Goal: Task Accomplishment & Management: Manage account settings

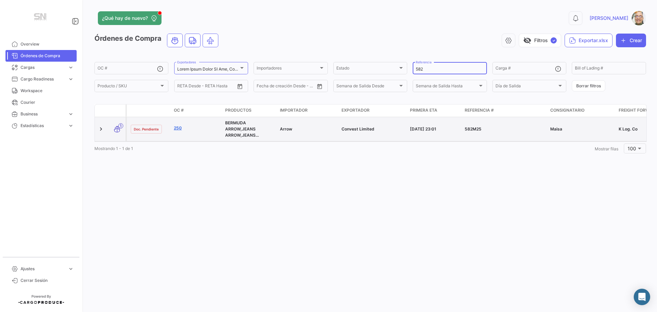
type input "582"
click at [181, 130] on link "250" at bounding box center [197, 128] width 46 height 6
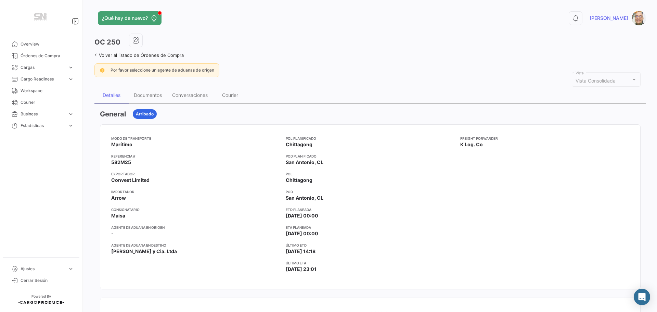
click at [96, 55] on icon at bounding box center [96, 55] width 4 height 4
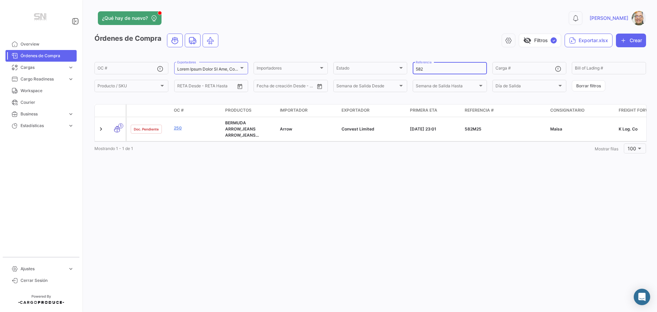
click at [427, 69] on input "582" at bounding box center [450, 69] width 68 height 5
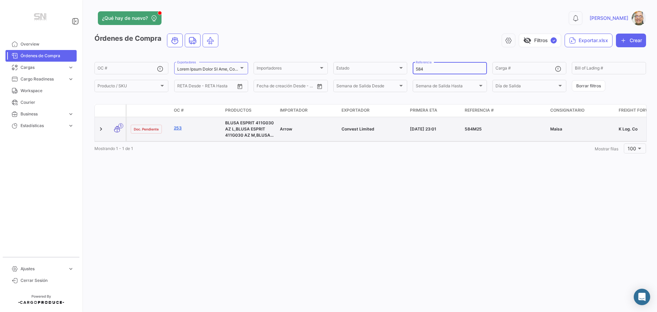
type input "584"
click at [183, 131] on link "253" at bounding box center [197, 128] width 46 height 6
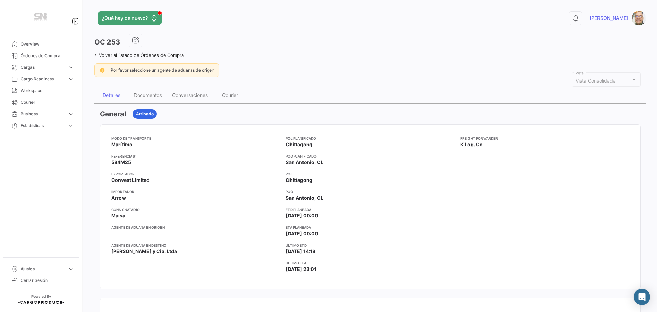
click at [95, 54] on icon at bounding box center [96, 55] width 4 height 4
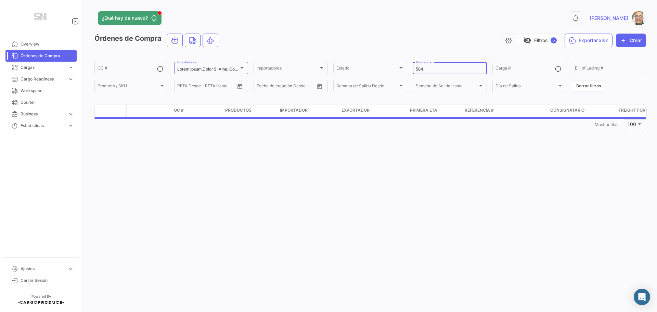
click at [431, 67] on input "584" at bounding box center [450, 69] width 68 height 5
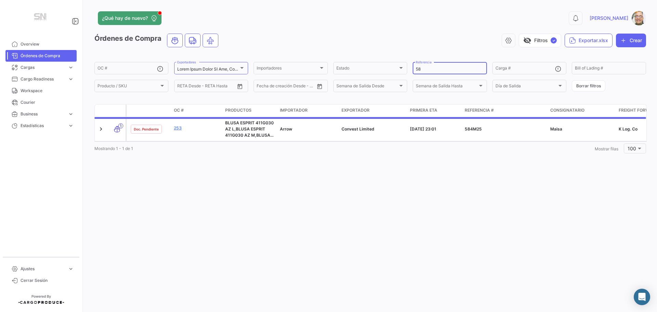
type input "5"
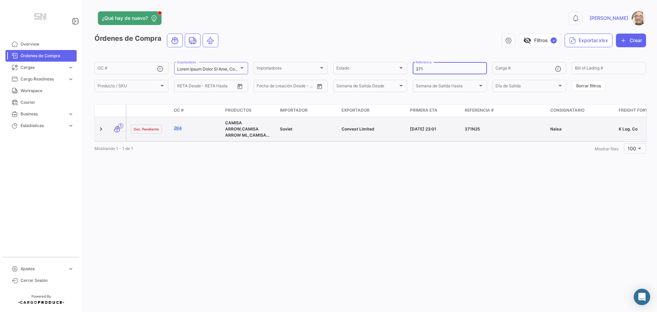
type input "371"
click at [180, 127] on link "264" at bounding box center [197, 128] width 46 height 6
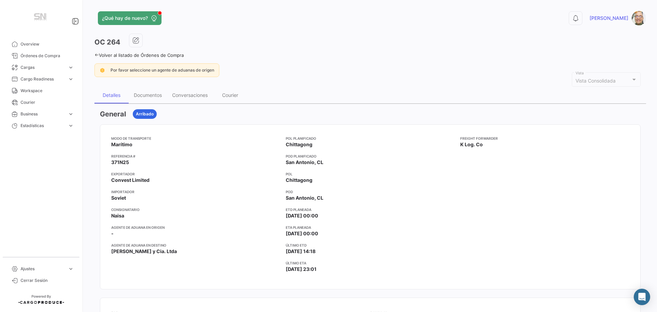
click at [94, 56] on icon at bounding box center [96, 55] width 4 height 4
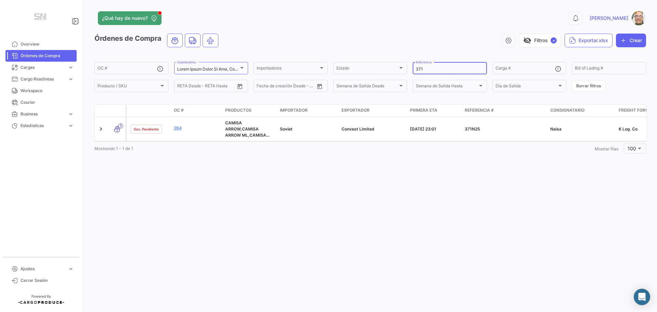
click at [432, 67] on input "371" at bounding box center [450, 69] width 68 height 5
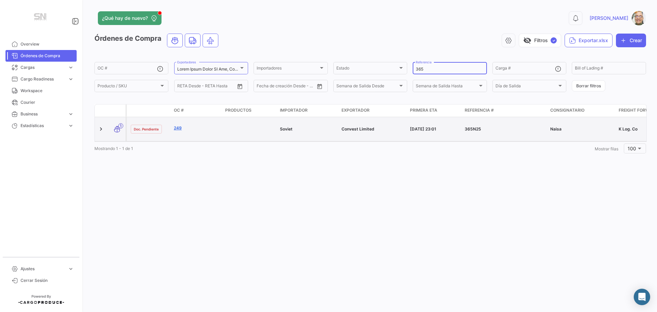
type input "365"
click at [178, 130] on link "249" at bounding box center [197, 128] width 46 height 6
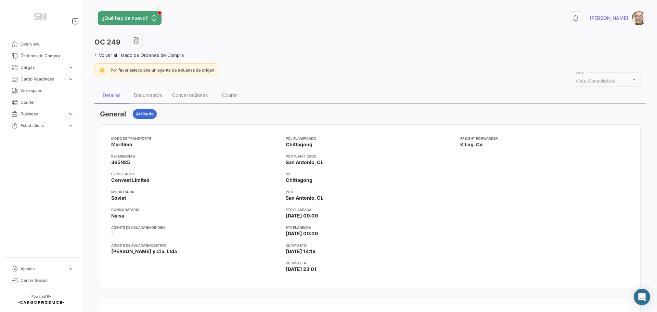
click at [96, 53] on icon at bounding box center [96, 55] width 4 height 4
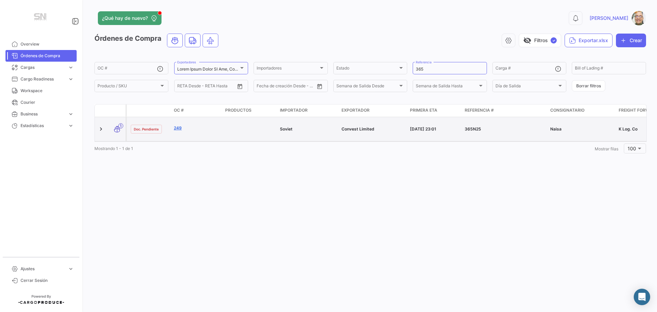
click at [177, 129] on link "249" at bounding box center [197, 128] width 46 height 6
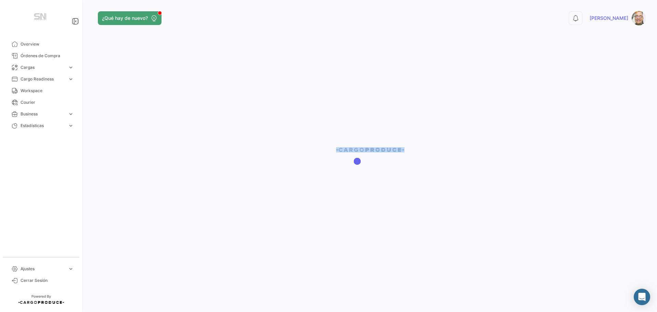
click at [177, 129] on div at bounding box center [369, 156] width 573 height 312
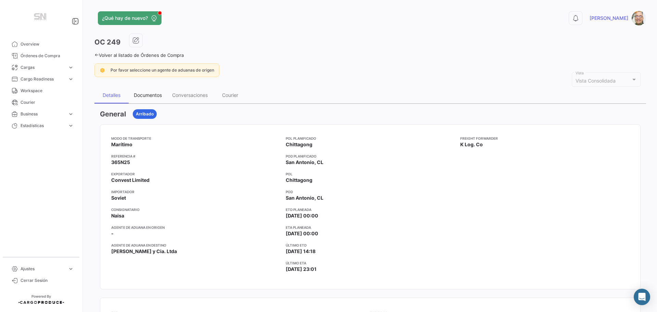
click at [146, 96] on div "Documentos" at bounding box center [148, 95] width 28 height 6
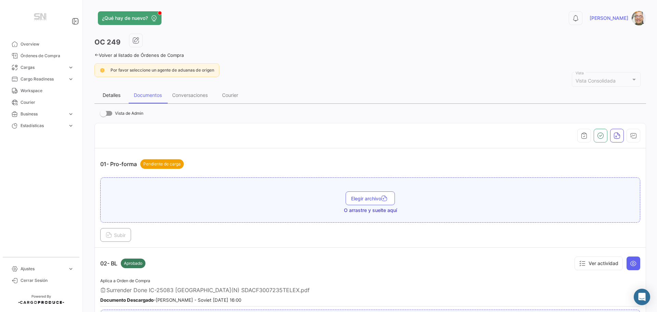
click at [105, 96] on div "Detalles" at bounding box center [112, 95] width 18 height 6
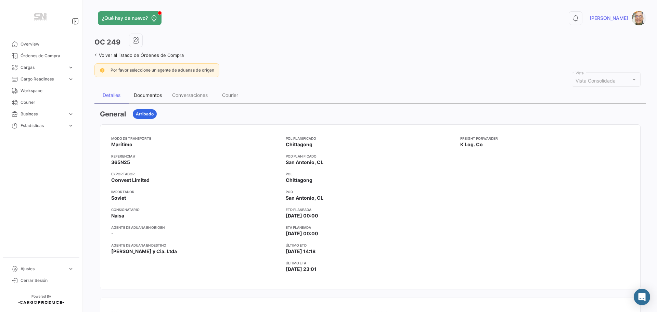
click at [139, 95] on div "Documentos" at bounding box center [148, 95] width 28 height 6
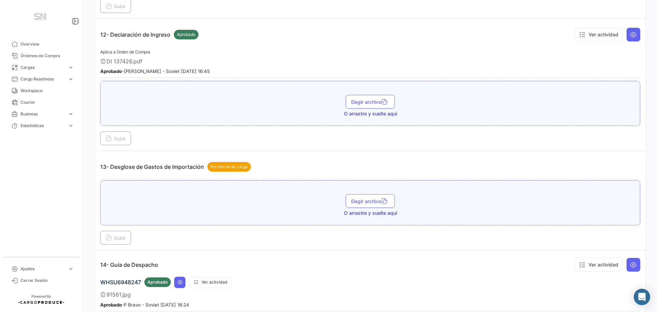
scroll to position [1506, 0]
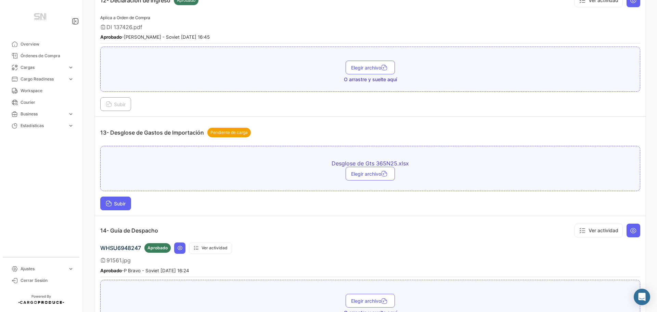
click at [113, 203] on span "Subir" at bounding box center [116, 204] width 20 height 6
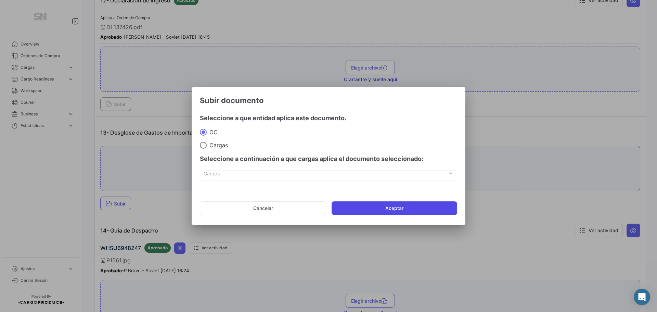
click at [351, 207] on button "Aceptar" at bounding box center [395, 208] width 126 height 14
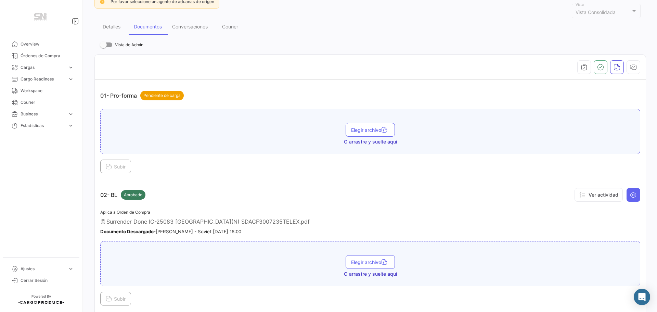
scroll to position [0, 0]
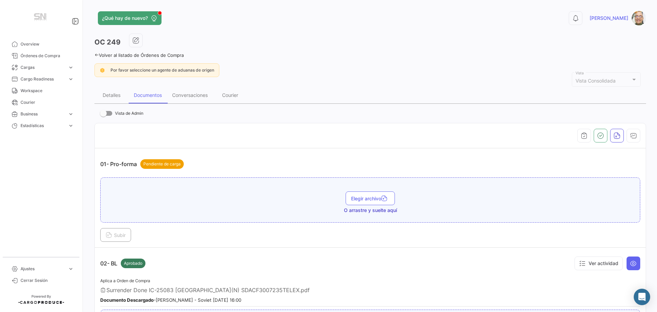
click at [96, 53] on icon at bounding box center [96, 55] width 4 height 4
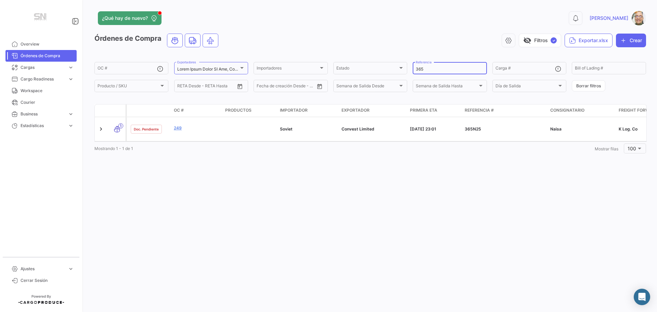
click at [442, 68] on input "365" at bounding box center [450, 69] width 68 height 5
type input "371"
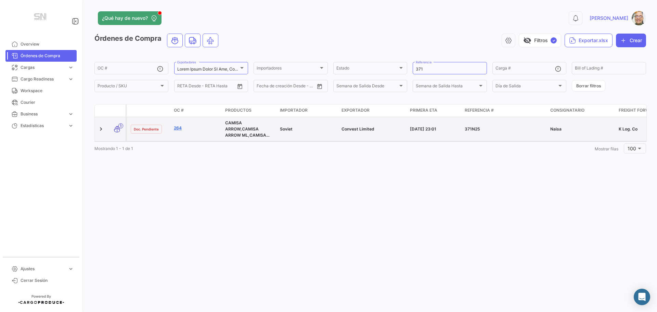
click at [179, 127] on link "264" at bounding box center [197, 128] width 46 height 6
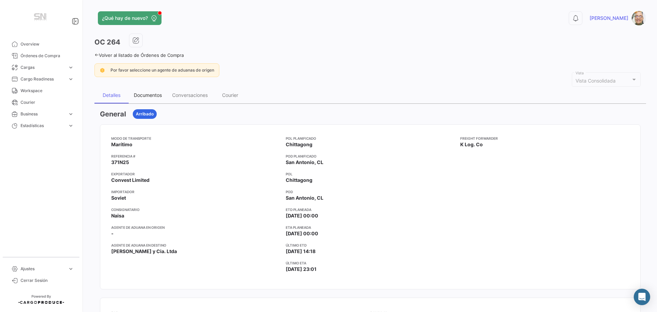
click at [155, 95] on div "Documentos" at bounding box center [148, 95] width 28 height 6
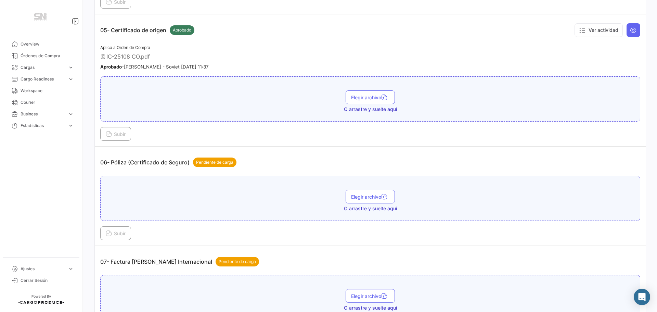
scroll to position [650, 0]
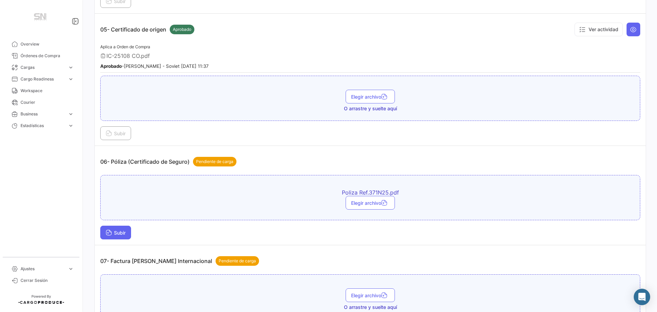
click at [111, 232] on icon at bounding box center [109, 233] width 6 height 6
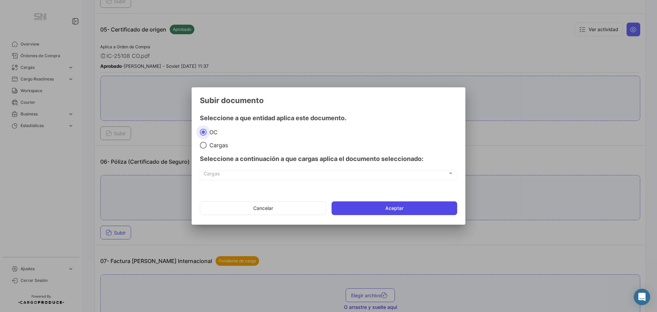
click at [388, 204] on button "Aceptar" at bounding box center [395, 208] width 126 height 14
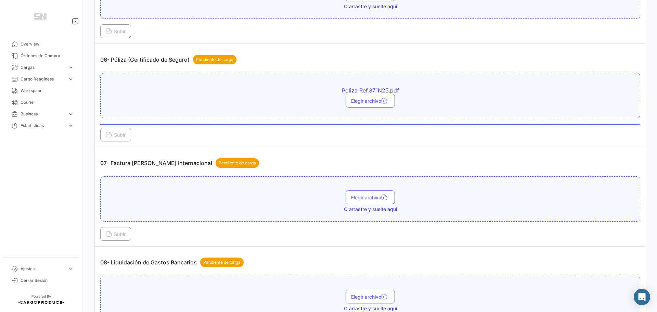
scroll to position [753, 0]
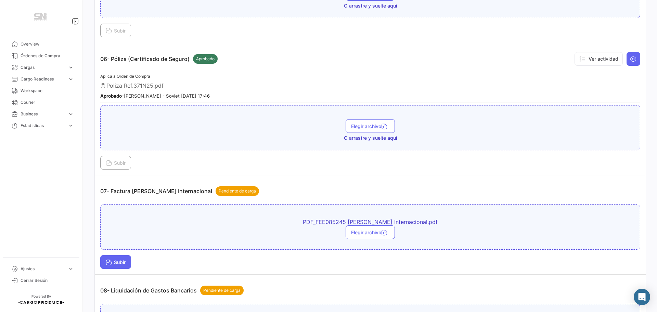
click at [114, 258] on button "Subir" at bounding box center [115, 262] width 31 height 14
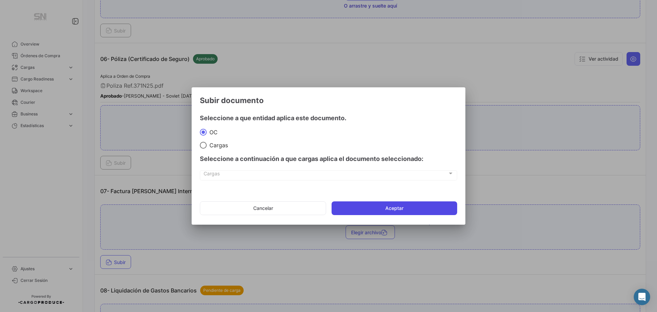
click at [347, 203] on button "Aceptar" at bounding box center [395, 208] width 126 height 14
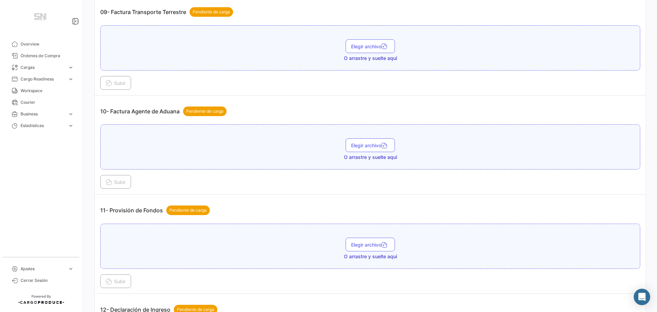
scroll to position [1198, 0]
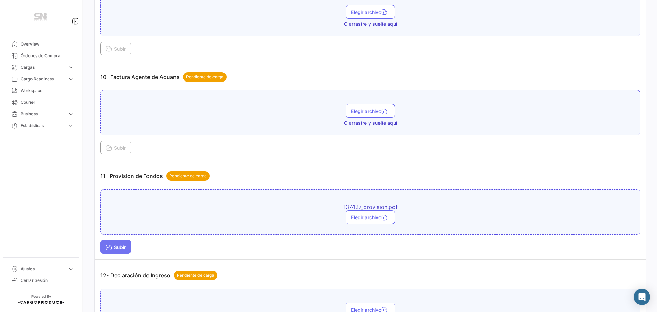
click at [118, 241] on button "Subir" at bounding box center [115, 247] width 31 height 14
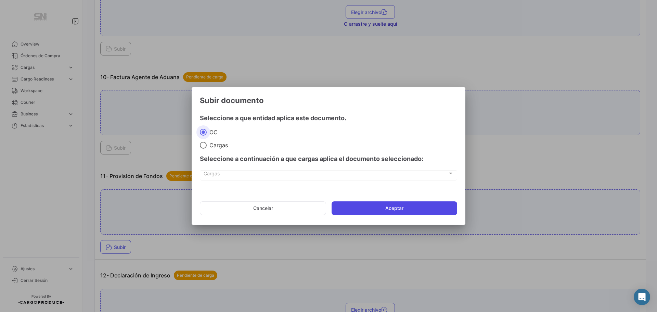
click at [427, 207] on button "Aceptar" at bounding box center [395, 208] width 126 height 14
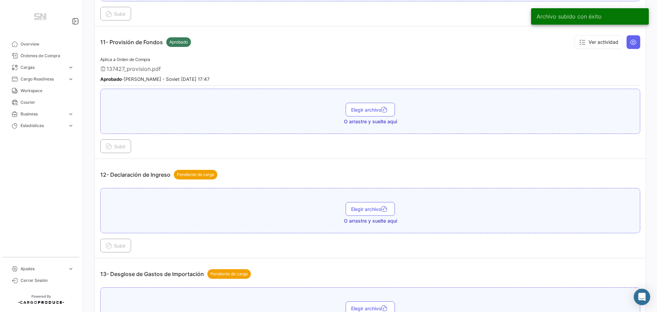
scroll to position [1334, 0]
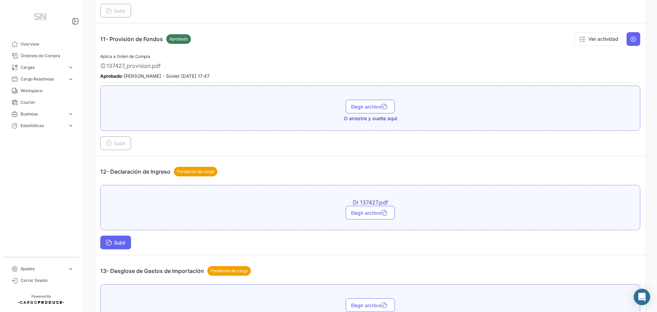
click at [106, 244] on icon at bounding box center [109, 243] width 6 height 6
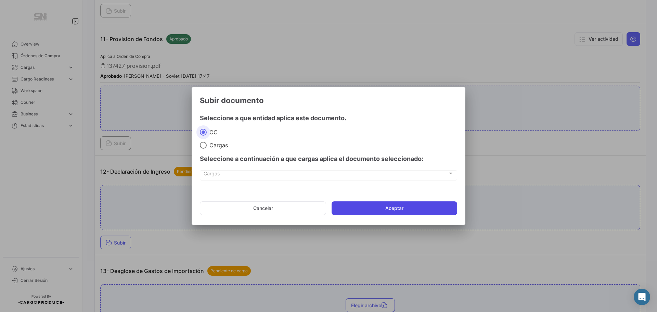
click at [339, 205] on button "Aceptar" at bounding box center [395, 208] width 126 height 14
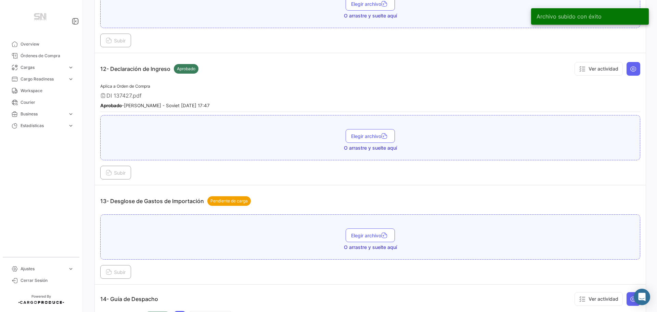
scroll to position [1471, 0]
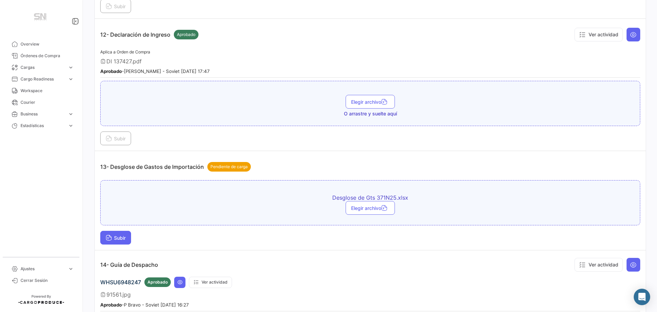
click at [117, 241] on button "Subir" at bounding box center [115, 238] width 31 height 14
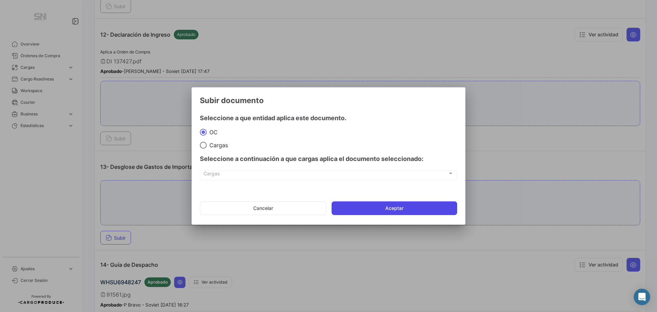
click at [375, 205] on button "Aceptar" at bounding box center [395, 208] width 126 height 14
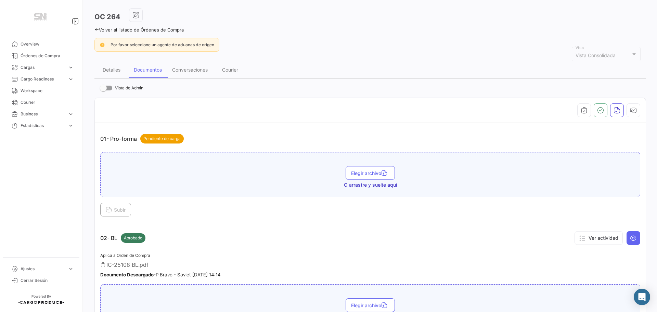
scroll to position [0, 0]
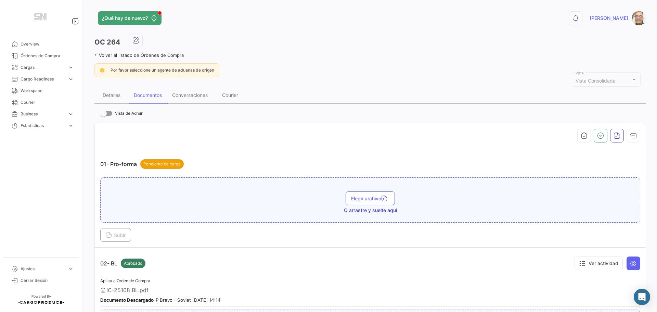
click at [94, 56] on div "¿Qué hay de nuevo? 0 [PERSON_NAME] OC 264 Volver al listado de Órdenes de Compr…" at bounding box center [369, 156] width 573 height 312
click at [94, 56] on icon at bounding box center [96, 55] width 4 height 4
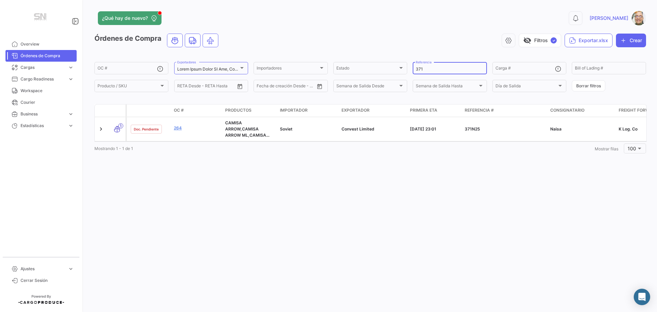
click at [429, 67] on input "371" at bounding box center [450, 69] width 68 height 5
type input "3"
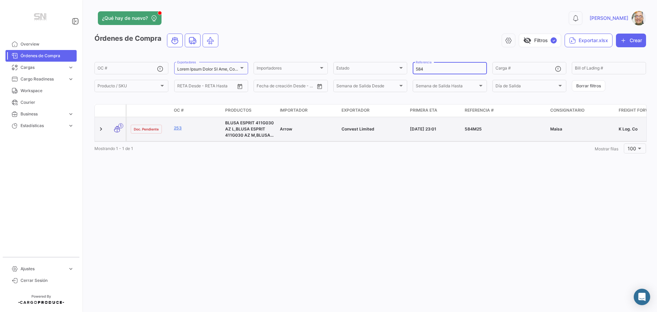
type input "584"
click at [180, 124] on datatable-body-cell "253" at bounding box center [196, 129] width 51 height 24
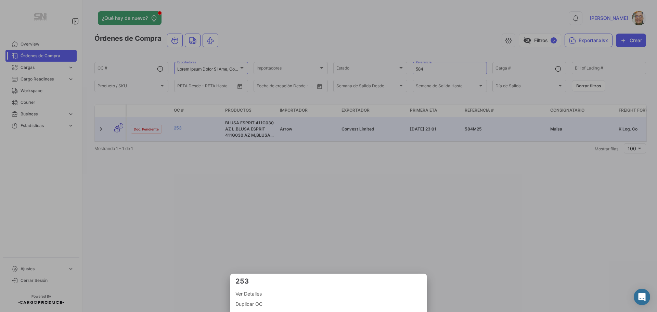
click at [244, 294] on span "Ver Detalles" at bounding box center [328, 293] width 186 height 8
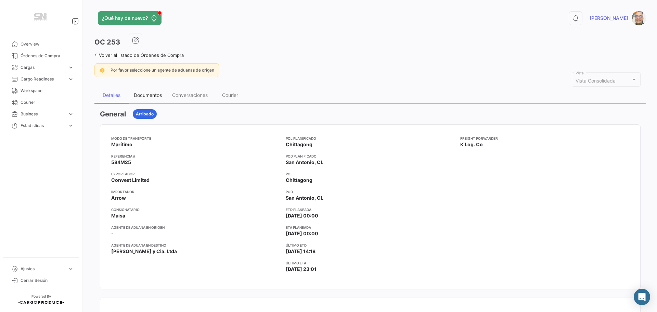
click at [149, 96] on div "Documentos" at bounding box center [148, 95] width 28 height 6
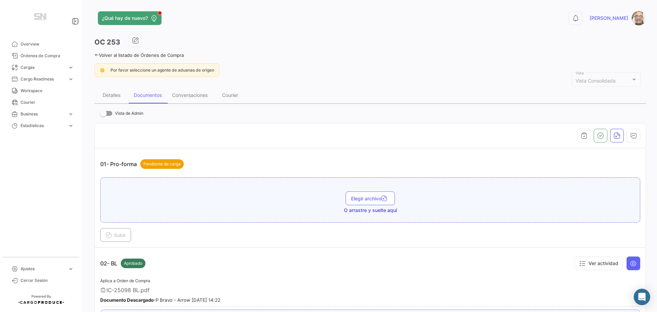
click at [98, 55] on icon at bounding box center [96, 55] width 4 height 4
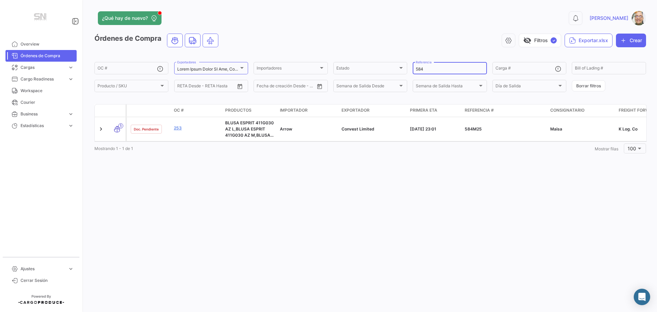
click at [435, 69] on input "584" at bounding box center [450, 69] width 68 height 5
type input "5"
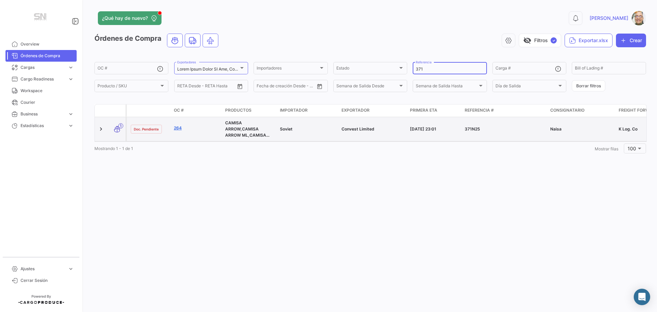
type input "371"
click at [176, 128] on link "264" at bounding box center [197, 128] width 46 height 6
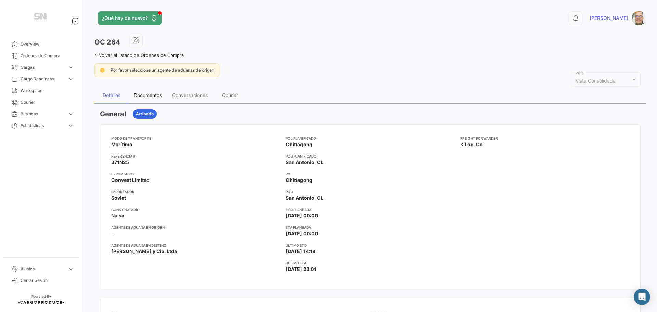
click at [149, 97] on div "Documentos" at bounding box center [148, 95] width 28 height 6
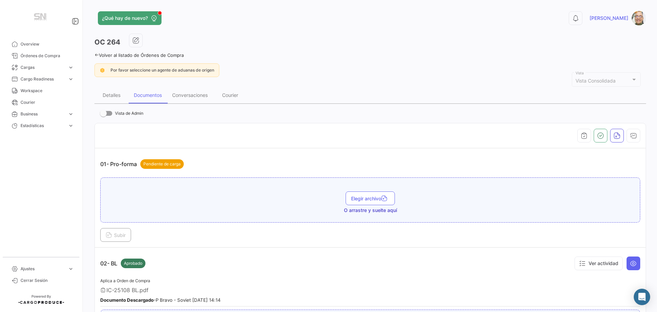
click at [96, 54] on icon at bounding box center [96, 55] width 4 height 4
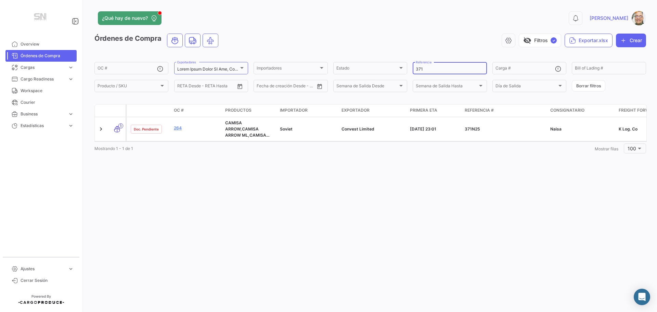
click at [428, 69] on input "371" at bounding box center [450, 69] width 68 height 5
type input "3"
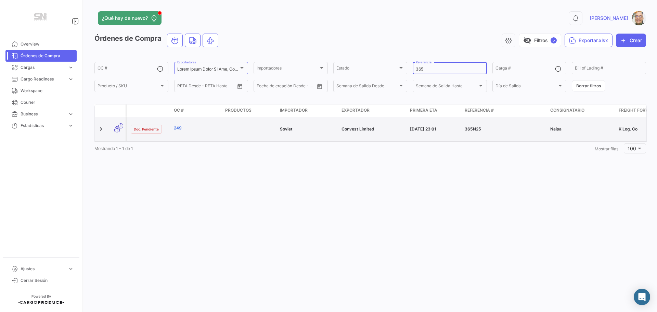
type input "365"
click at [176, 128] on link "249" at bounding box center [197, 128] width 46 height 6
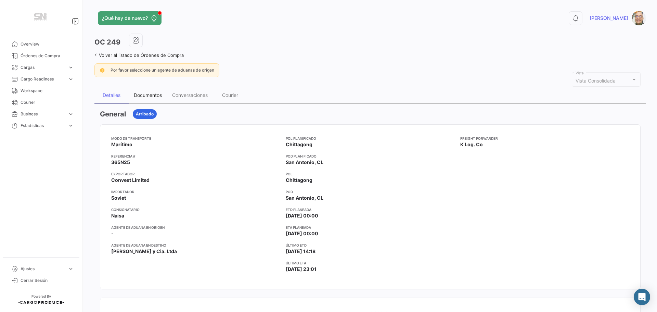
click at [154, 95] on div "Documentos" at bounding box center [148, 95] width 28 height 6
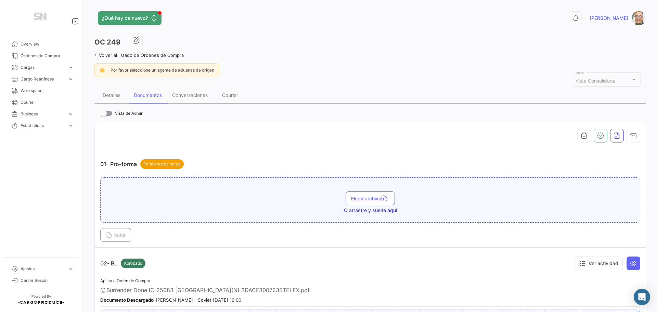
click at [96, 55] on icon at bounding box center [96, 55] width 4 height 4
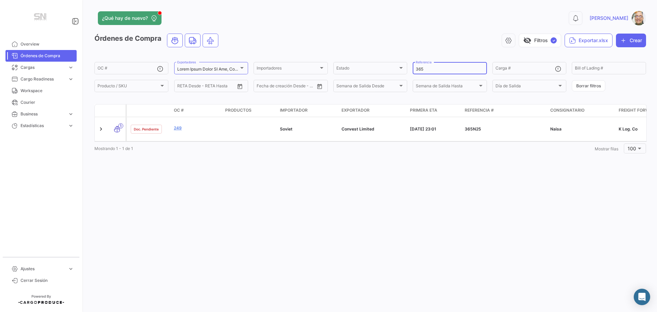
click at [427, 69] on input "365" at bounding box center [450, 69] width 68 height 5
type input "3"
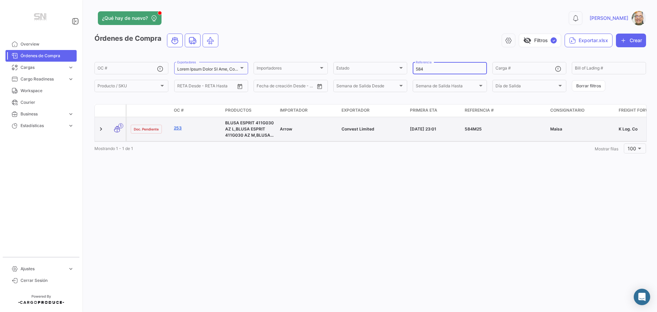
type input "584"
click at [182, 129] on link "253" at bounding box center [197, 128] width 46 height 6
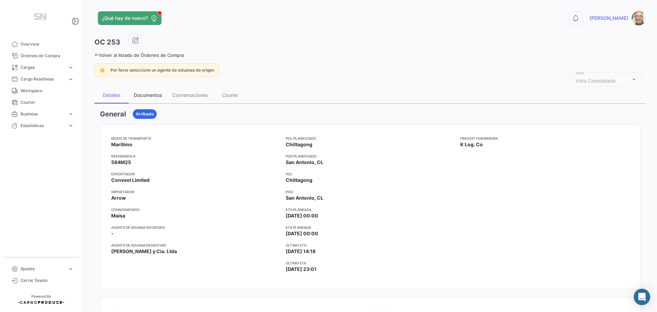
click at [152, 96] on div "Documentos" at bounding box center [148, 95] width 28 height 6
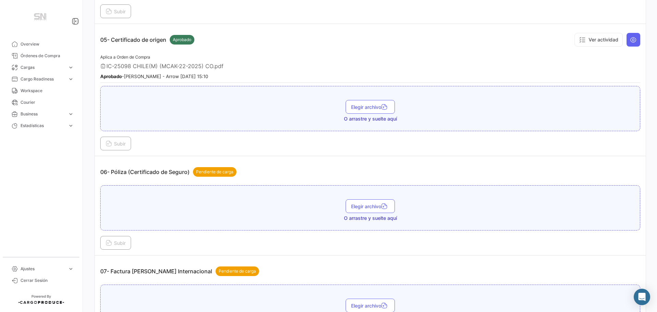
scroll to position [650, 0]
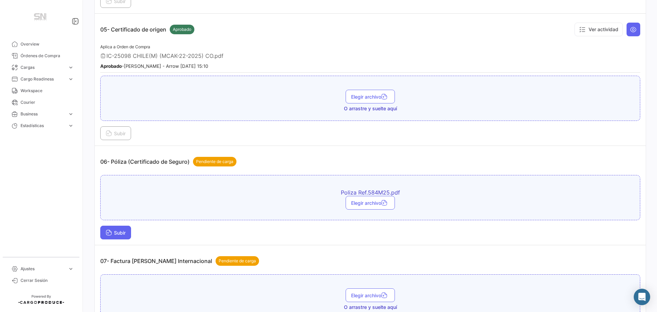
click at [126, 227] on button "Subir" at bounding box center [115, 232] width 31 height 14
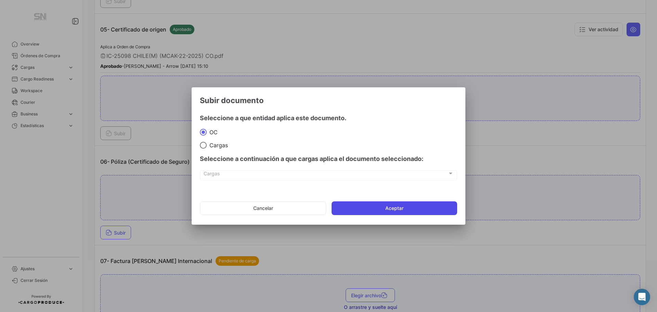
click at [417, 210] on button "Aceptar" at bounding box center [395, 208] width 126 height 14
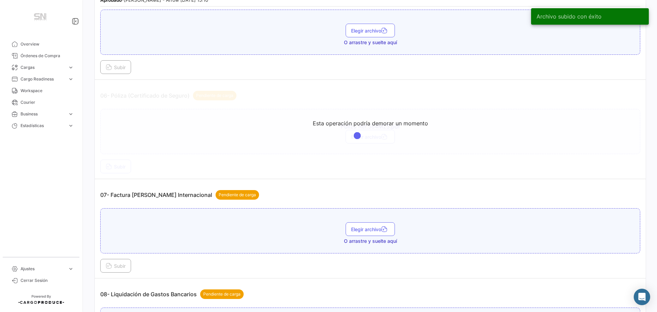
scroll to position [719, 0]
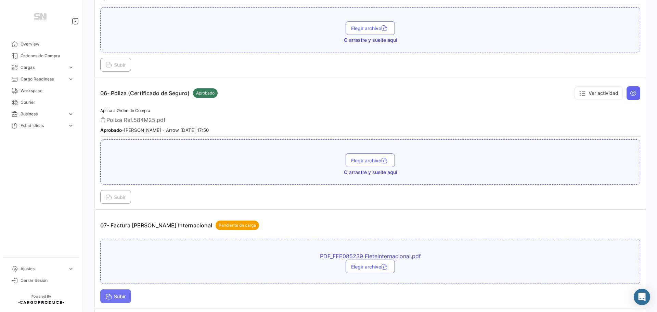
click at [109, 302] on button "Subir" at bounding box center [115, 296] width 31 height 14
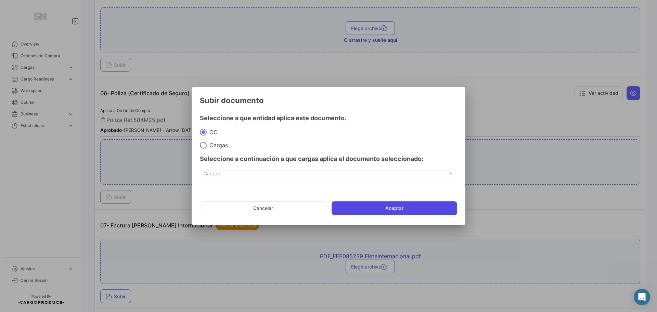
click at [385, 207] on button "Aceptar" at bounding box center [395, 208] width 126 height 14
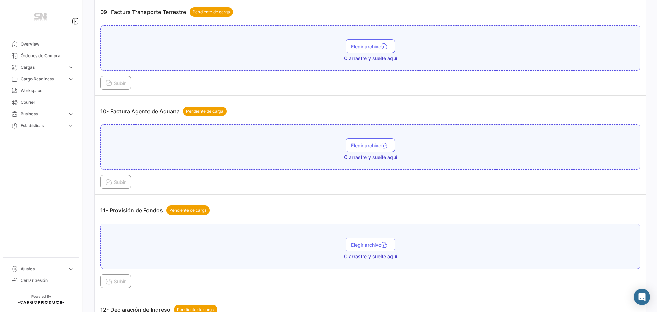
scroll to position [1232, 0]
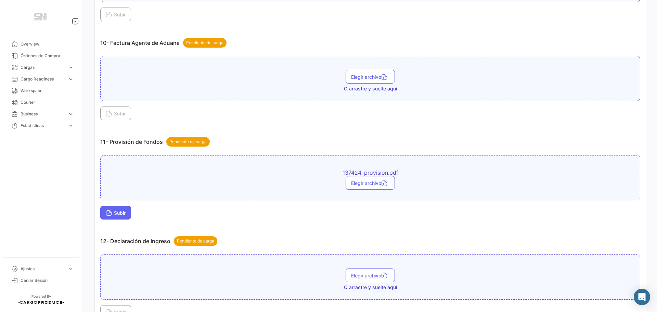
click at [123, 212] on span "Subir" at bounding box center [116, 213] width 20 height 6
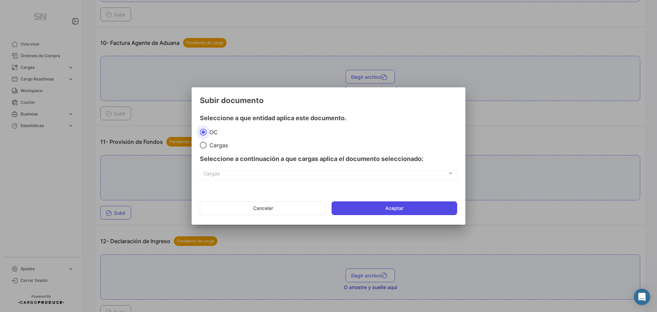
click at [375, 210] on button "Aceptar" at bounding box center [395, 208] width 126 height 14
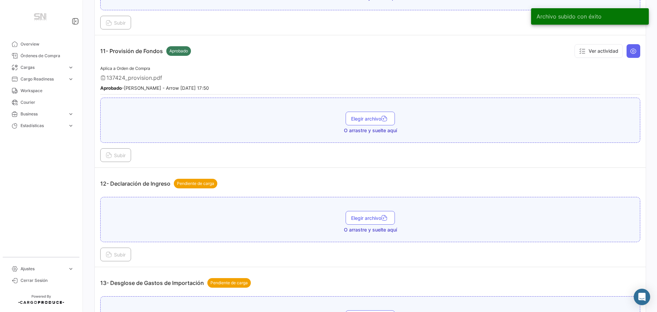
scroll to position [1334, 0]
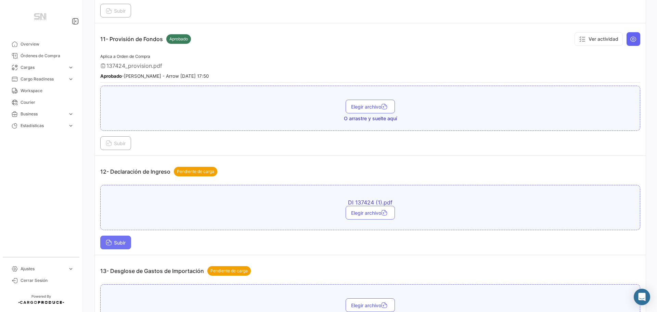
click at [114, 242] on span "Subir" at bounding box center [116, 243] width 20 height 6
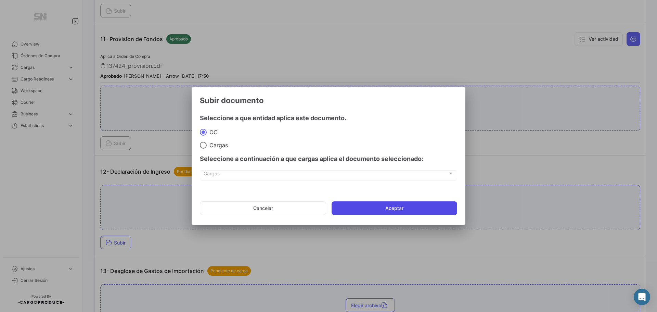
click at [392, 206] on button "Aceptar" at bounding box center [395, 208] width 126 height 14
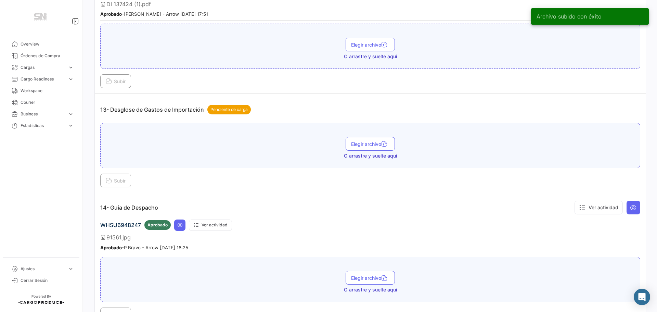
scroll to position [1540, 0]
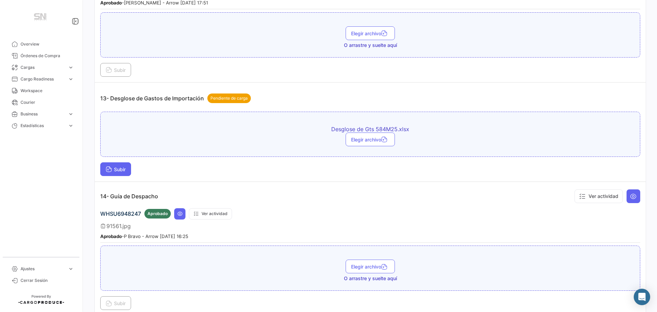
click at [117, 168] on span "Subir" at bounding box center [116, 169] width 20 height 6
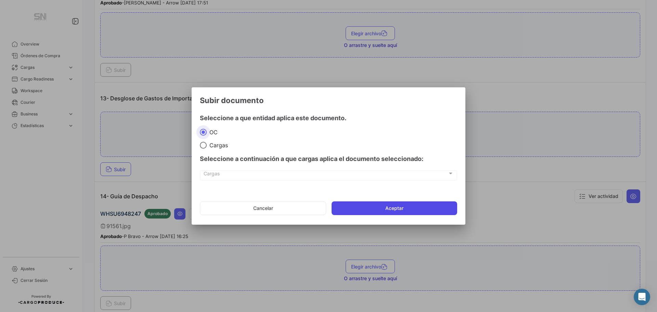
click at [408, 207] on button "Aceptar" at bounding box center [395, 208] width 126 height 14
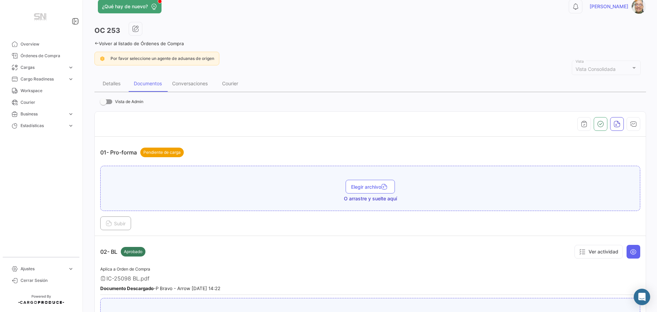
scroll to position [0, 0]
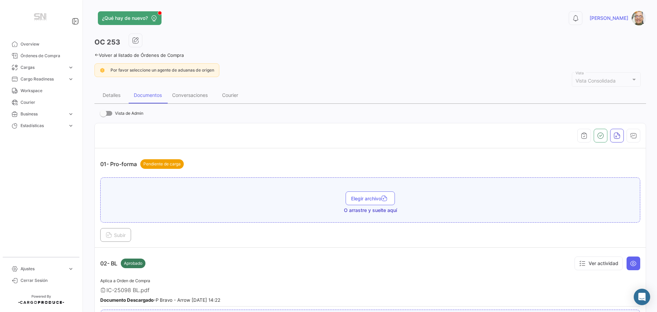
click at [96, 52] on link "Volver al listado de Órdenes de Compra" at bounding box center [138, 54] width 89 height 5
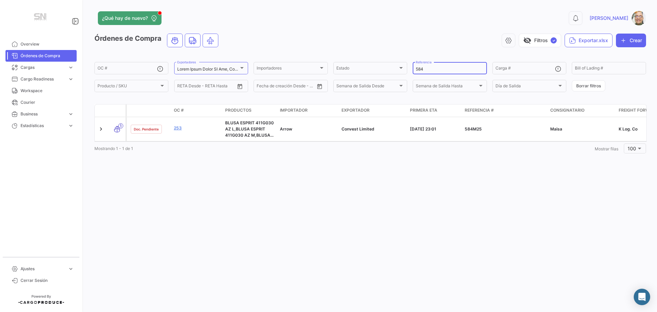
click at [426, 68] on input "584" at bounding box center [450, 69] width 68 height 5
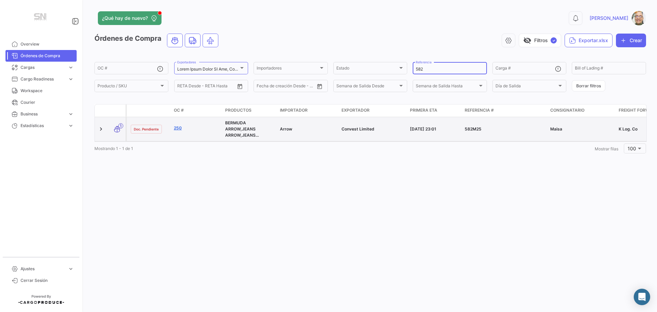
type input "582"
click at [177, 128] on link "250" at bounding box center [197, 128] width 46 height 6
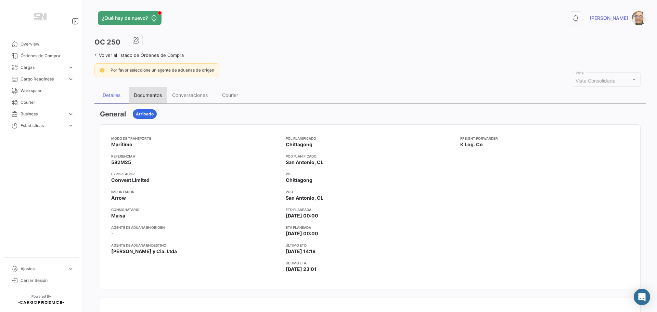
click at [150, 97] on div "Documentos" at bounding box center [148, 95] width 28 height 6
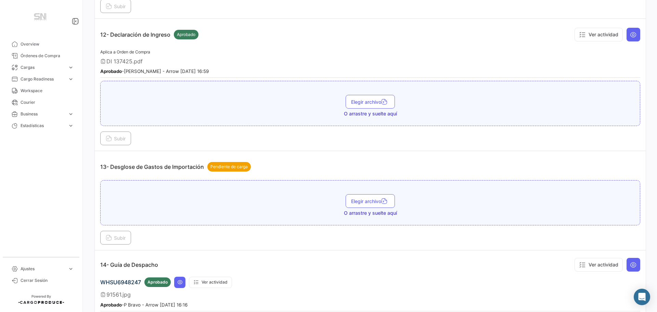
scroll to position [1506, 0]
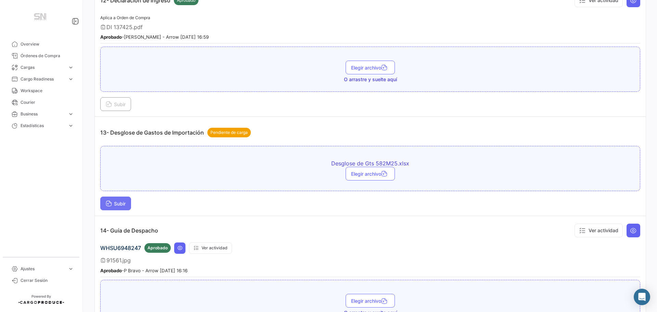
click at [106, 203] on icon at bounding box center [109, 204] width 6 height 6
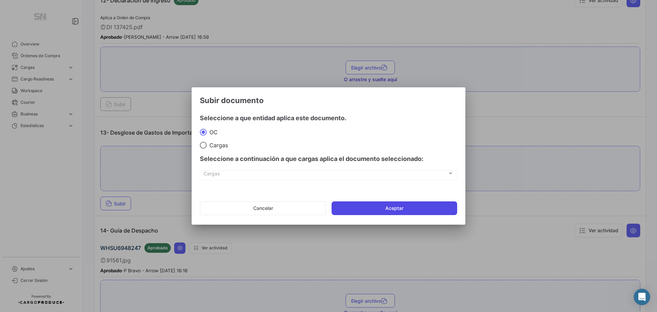
click at [385, 208] on button "Aceptar" at bounding box center [395, 208] width 126 height 14
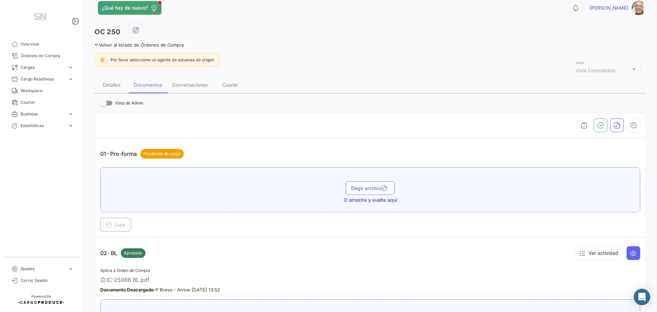
scroll to position [0, 0]
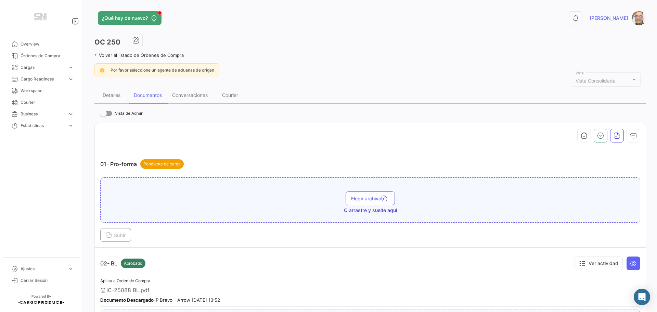
click at [95, 54] on icon at bounding box center [96, 55] width 4 height 4
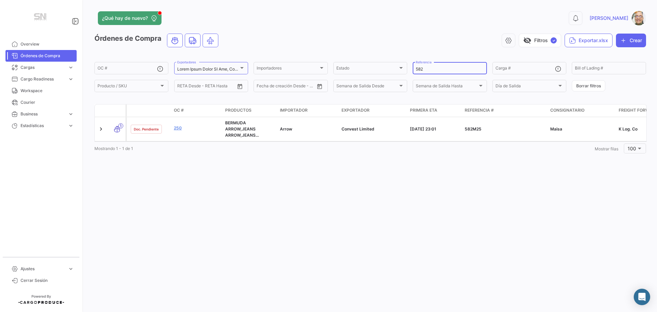
click at [444, 70] on input "582" at bounding box center [450, 69] width 68 height 5
type input "5"
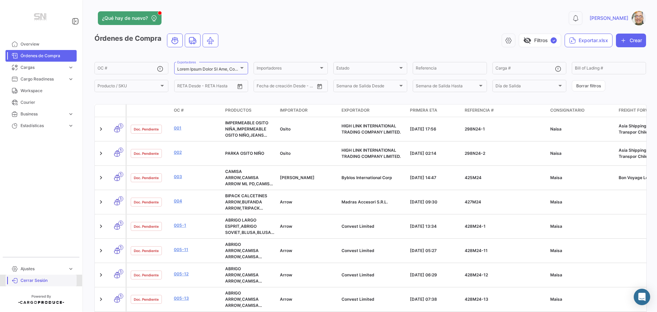
click at [22, 283] on link "Cerrar Sesión" at bounding box center [40, 280] width 71 height 12
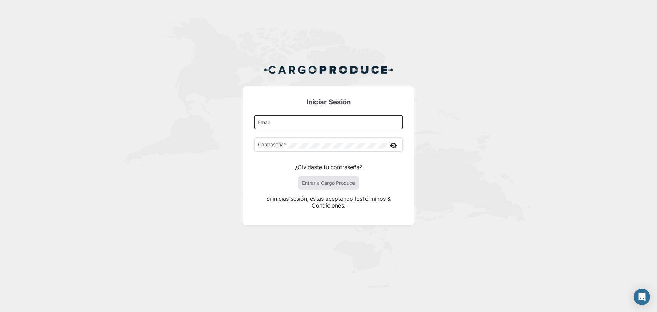
type input "[PERSON_NAME][EMAIL_ADDRESS][DOMAIN_NAME]"
